Goal: Transaction & Acquisition: Purchase product/service

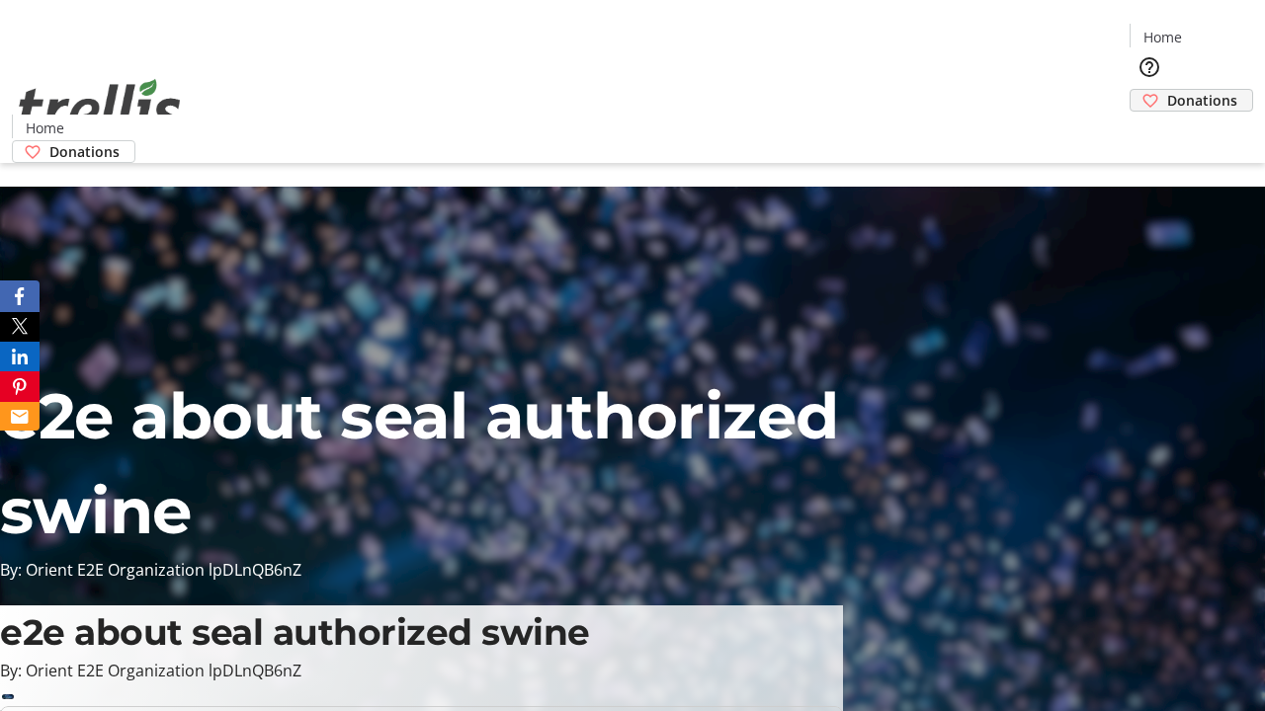
click at [1167, 90] on span "Donations" at bounding box center [1202, 100] width 70 height 21
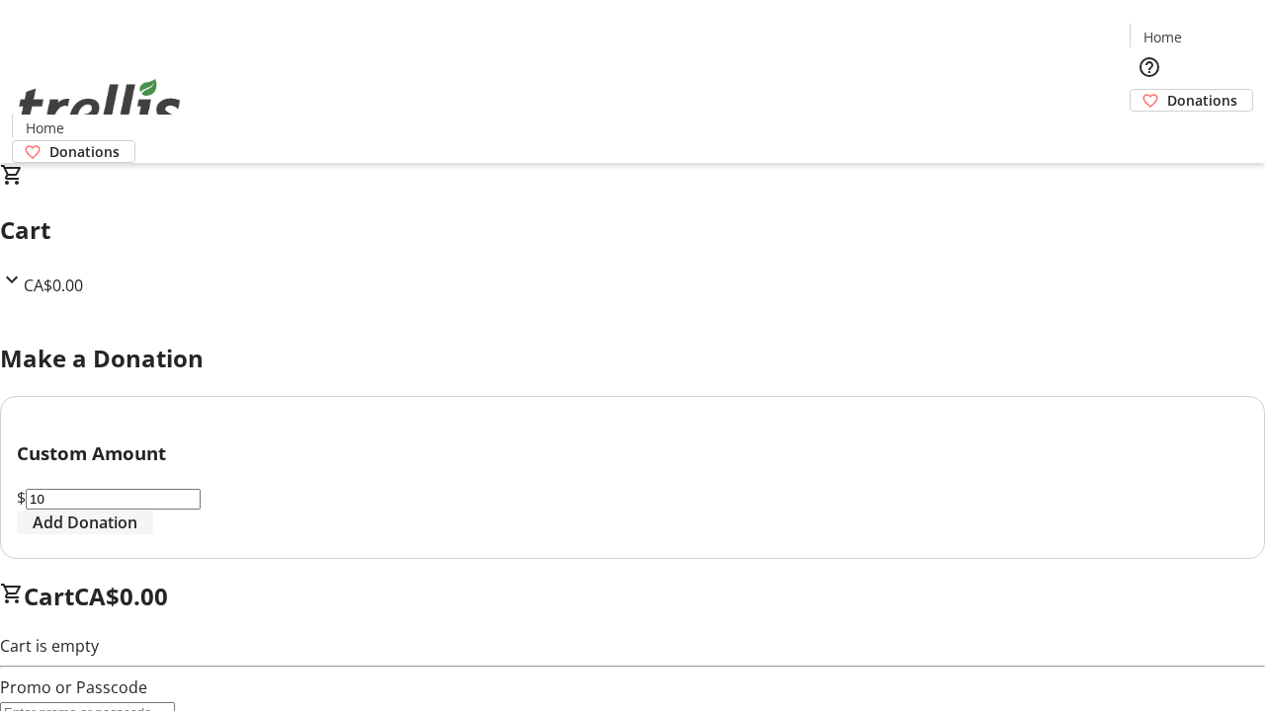
click at [137, 534] on span "Add Donation" at bounding box center [85, 523] width 105 height 24
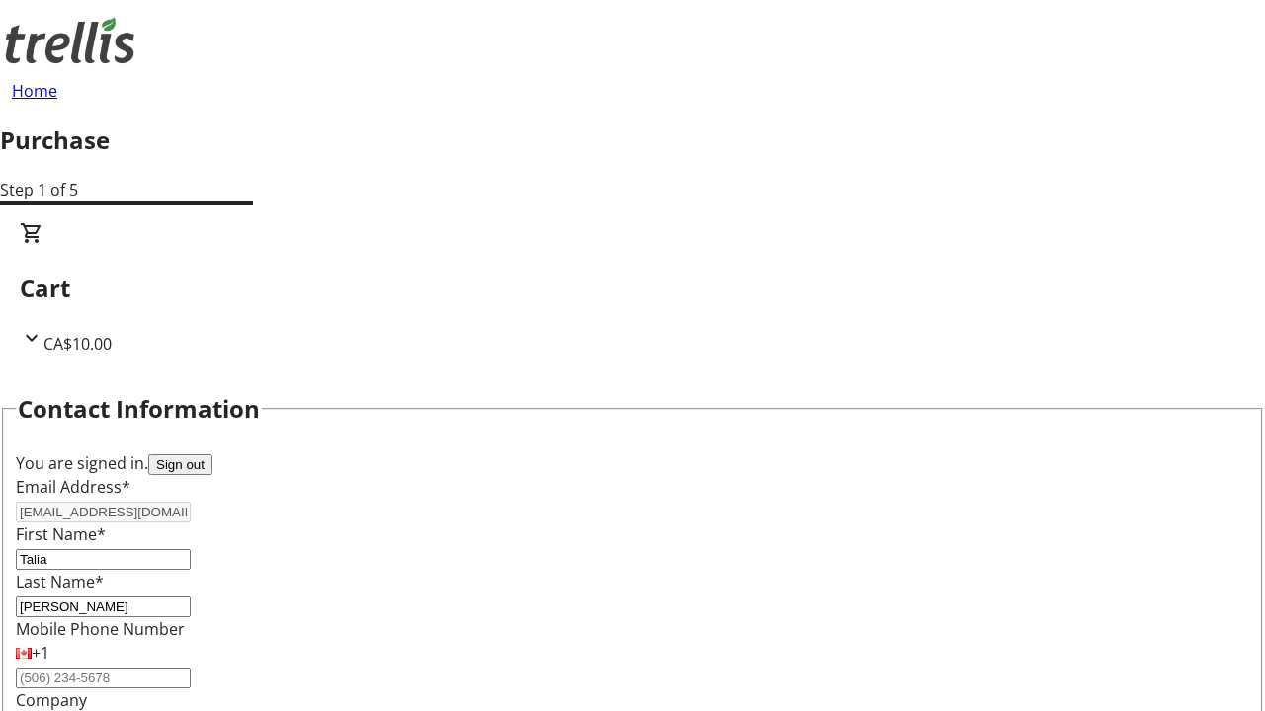
select select "CA"
type input "[STREET_ADDRESS][PERSON_NAME]"
type input "Kelowna"
select select "BC"
type input "Kelowna"
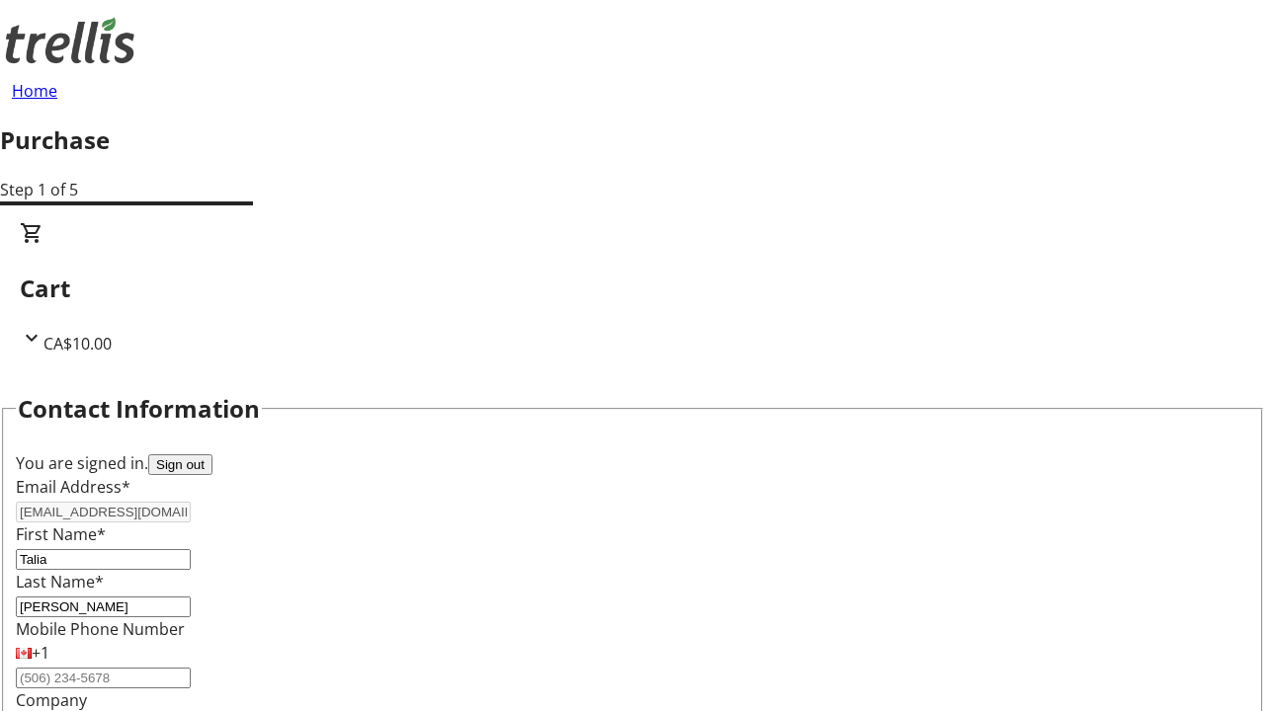
type input "V1Y 0C2"
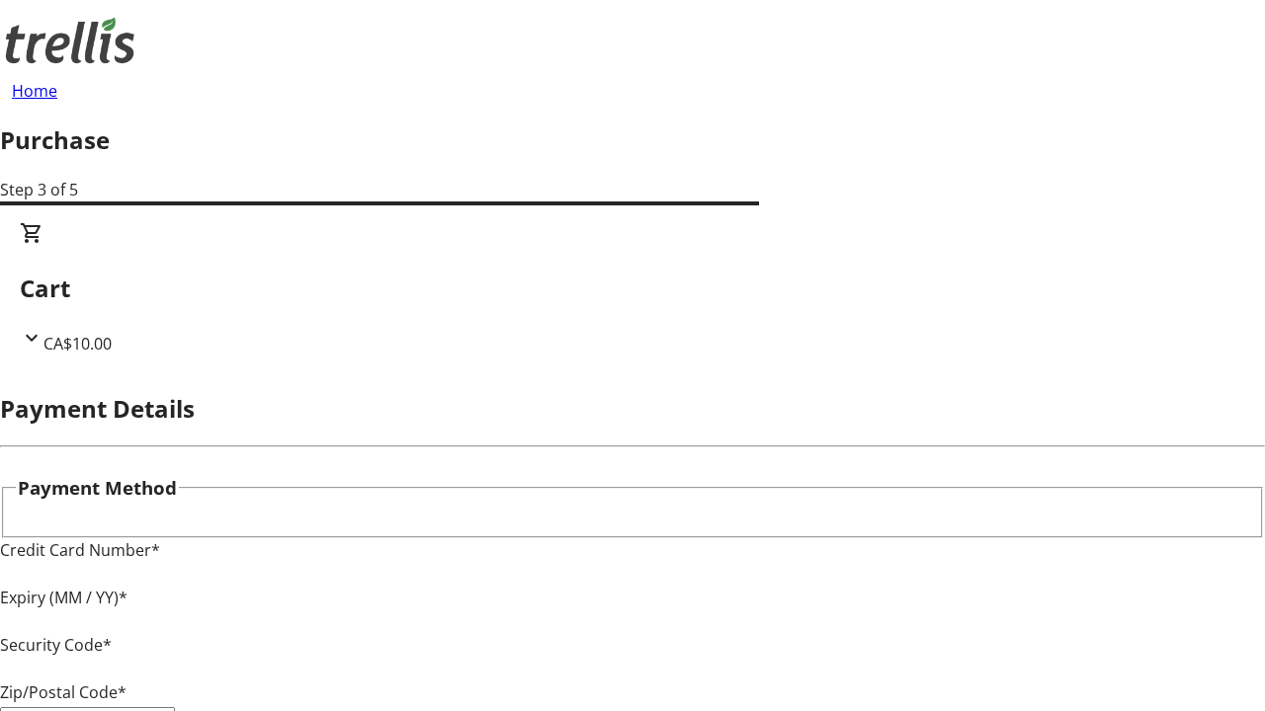
type input "V1Y 0C2"
